Goal: Task Accomplishment & Management: Manage account settings

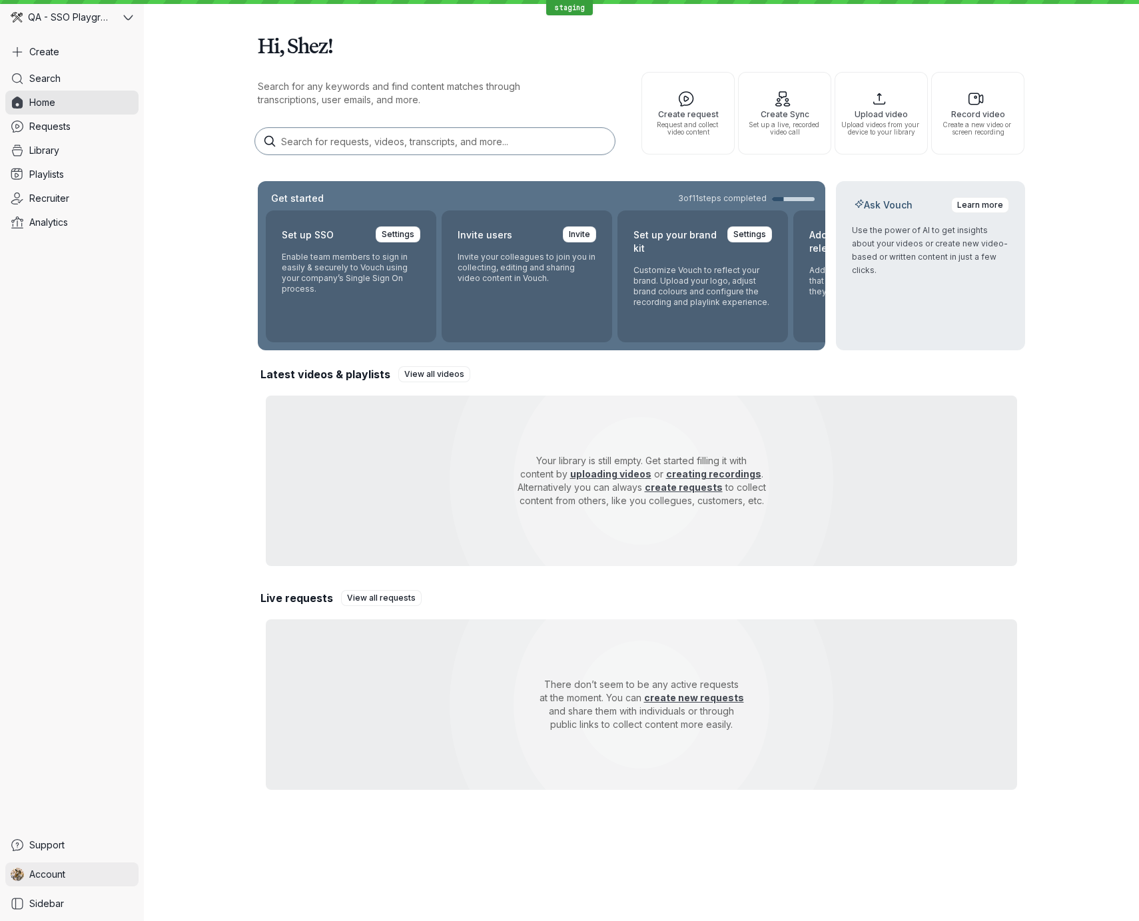
click at [109, 865] on link "Account" at bounding box center [71, 875] width 133 height 24
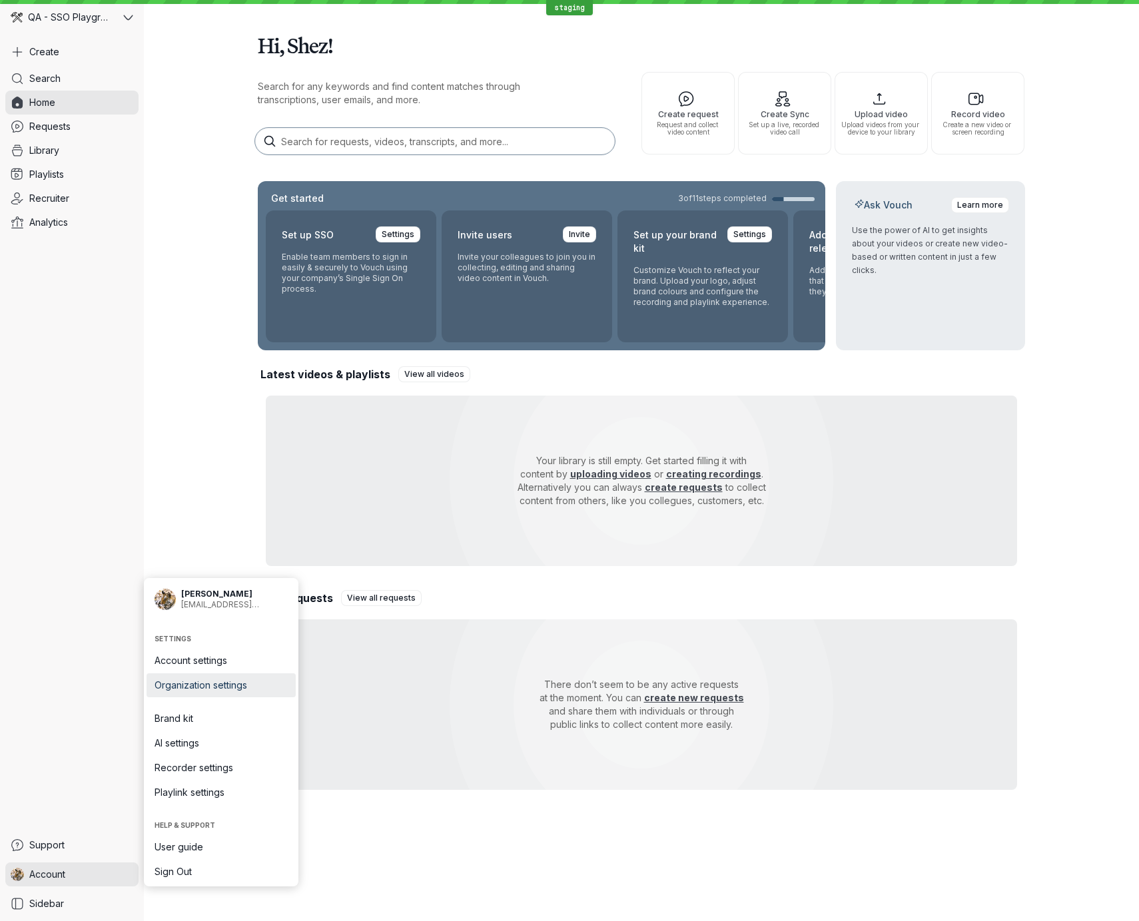
click at [274, 677] on link "Organization settings" at bounding box center [221, 685] width 149 height 24
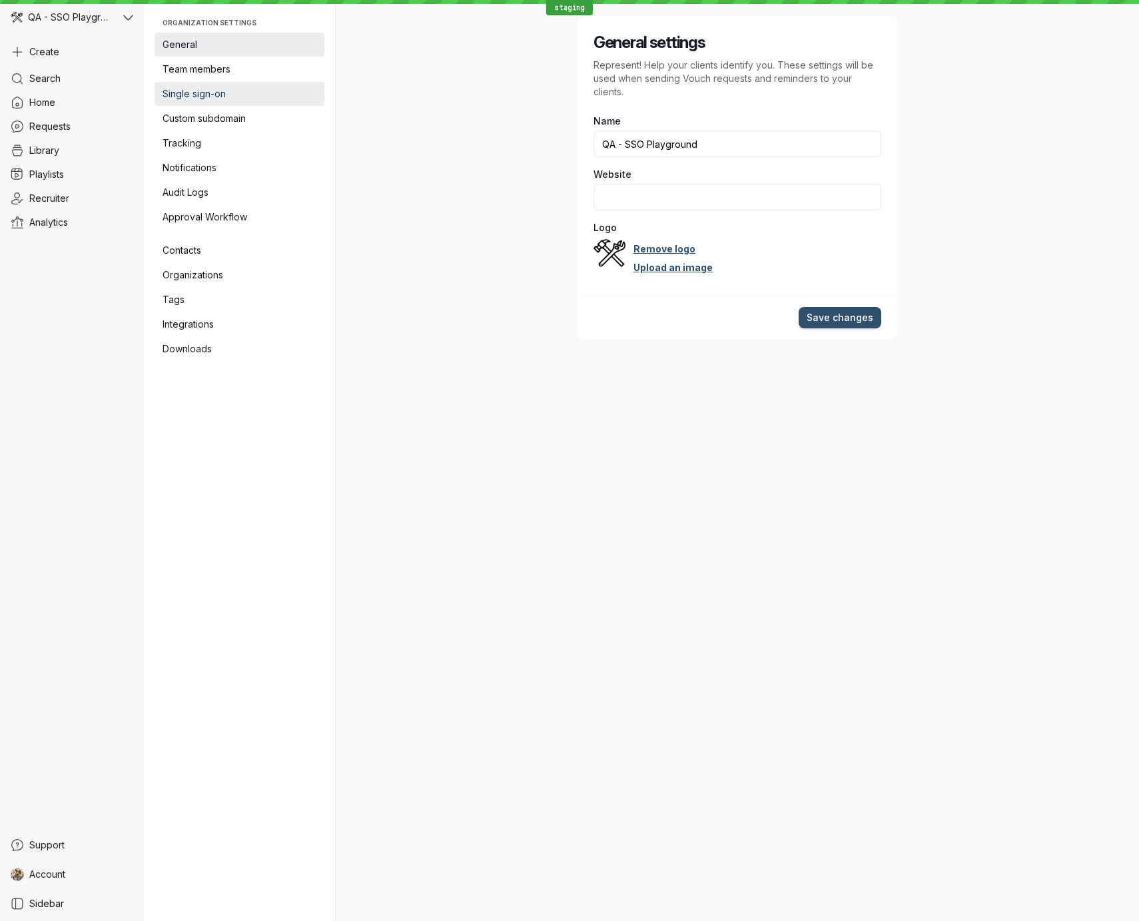
click at [252, 99] on span "Single sign-on" at bounding box center [240, 93] width 154 height 13
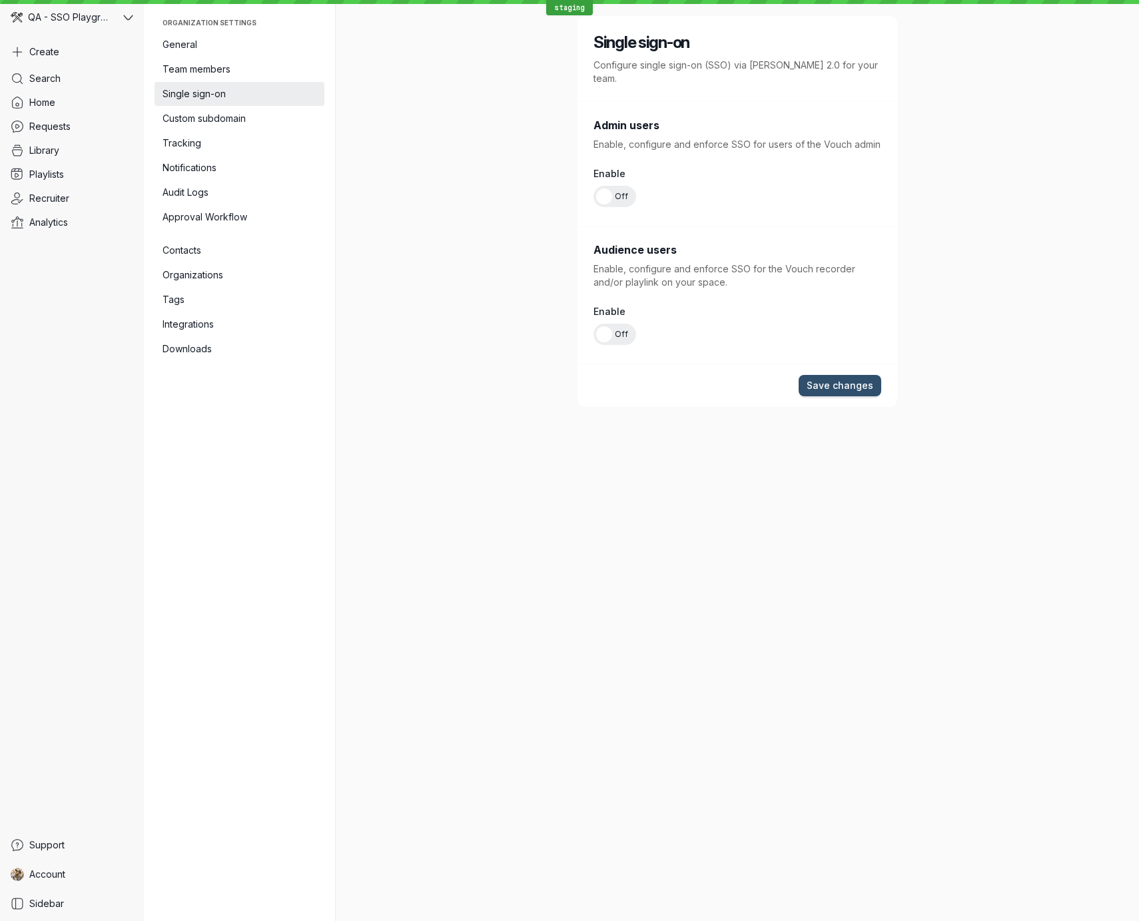
click at [623, 186] on span "Off" at bounding box center [621, 196] width 13 height 21
click at [0, 0] on input "On Off" at bounding box center [0, 0] width 0 height 0
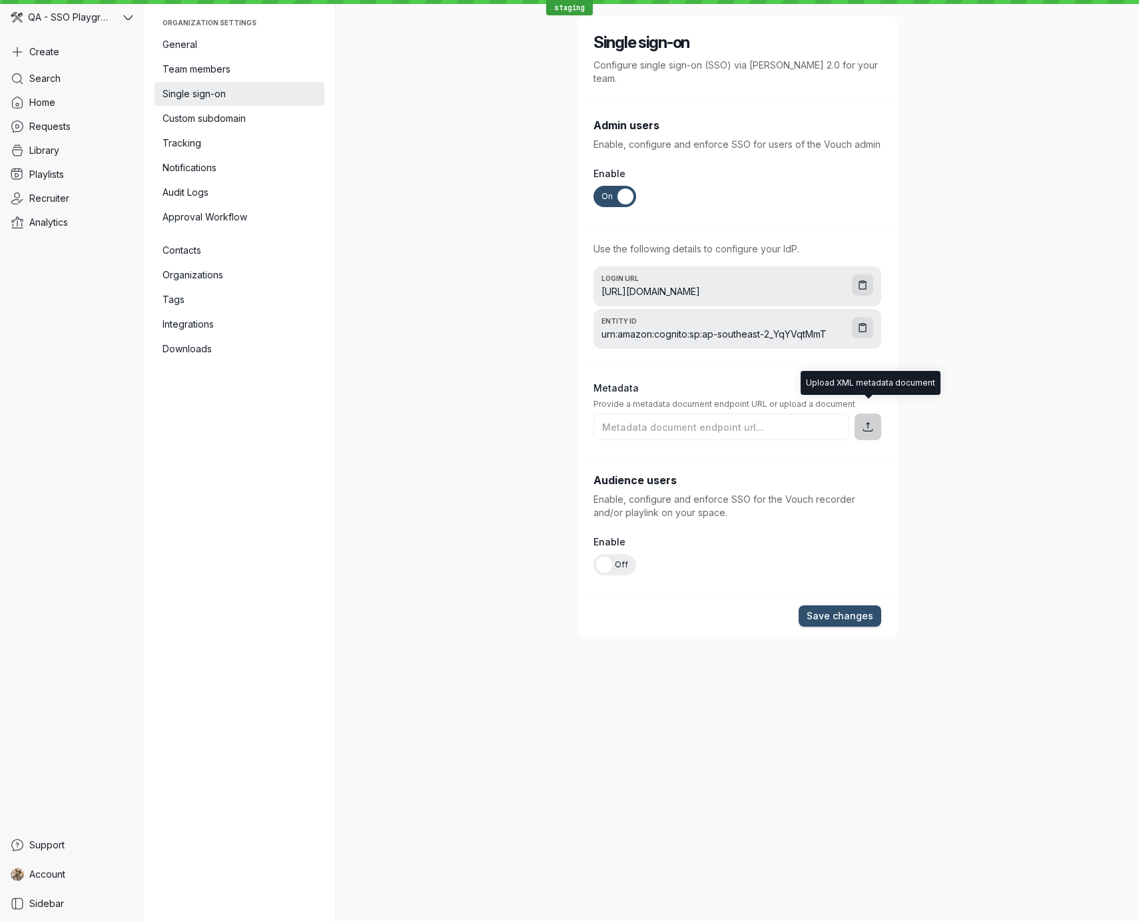
click at [865, 420] on icon "button" at bounding box center [867, 426] width 13 height 13
type input "C:\fakepath\vouchssotesting.xml"
click at [868, 609] on span "Save changes" at bounding box center [840, 615] width 67 height 13
